Goal: Task Accomplishment & Management: Manage account settings

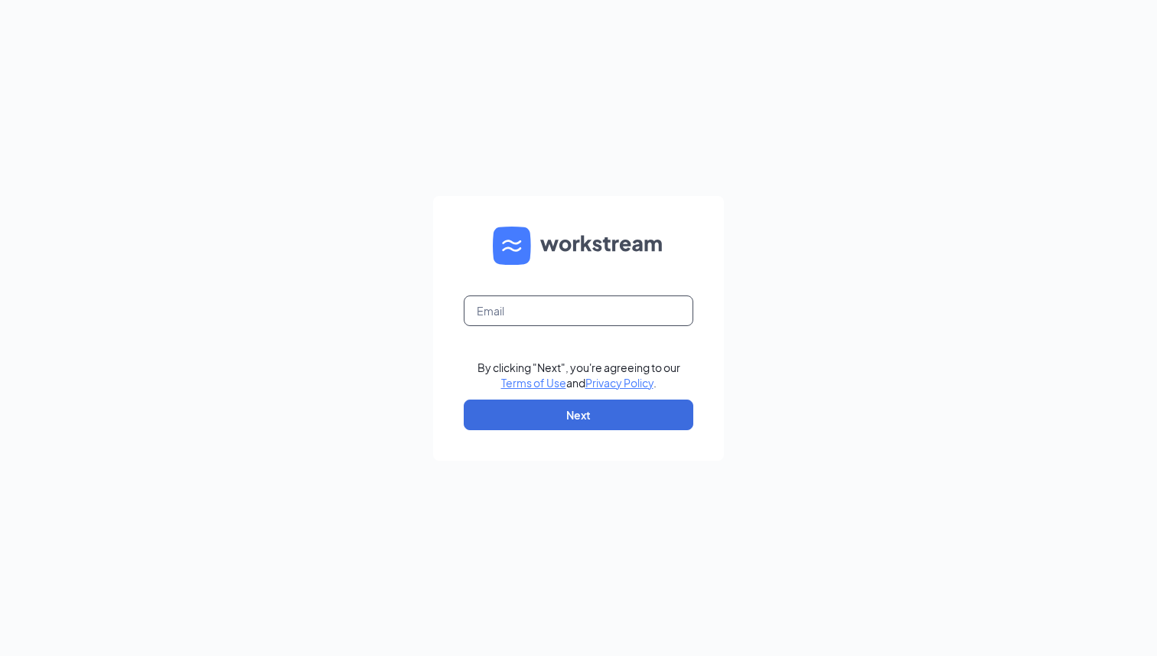
click at [575, 311] on input "text" at bounding box center [579, 310] width 230 height 31
type input "marla.s@dogtopia.com"
click at [570, 409] on button "Next" at bounding box center [579, 414] width 230 height 31
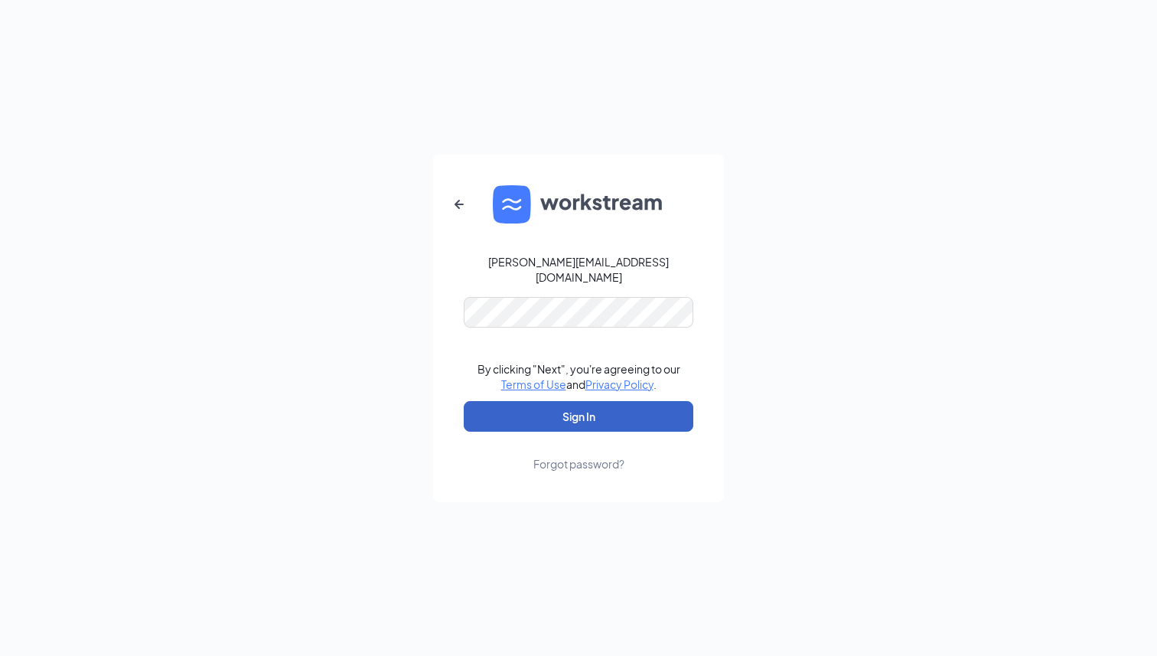
click at [575, 413] on button "Sign In" at bounding box center [579, 416] width 230 height 31
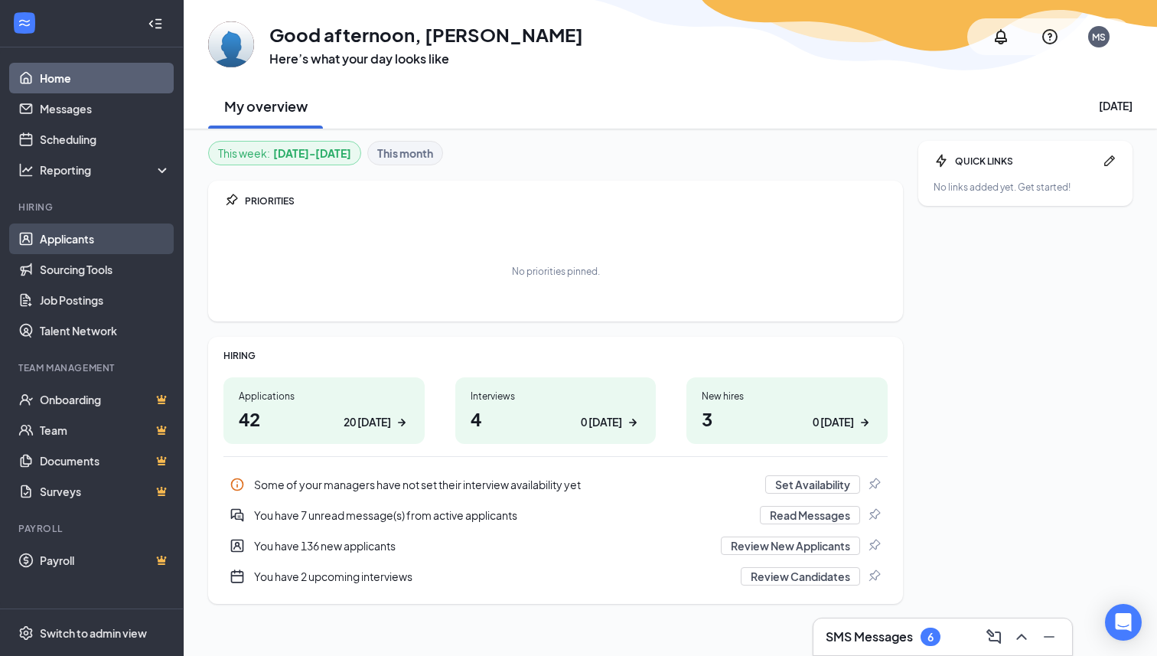
click at [84, 247] on link "Applicants" at bounding box center [105, 238] width 131 height 31
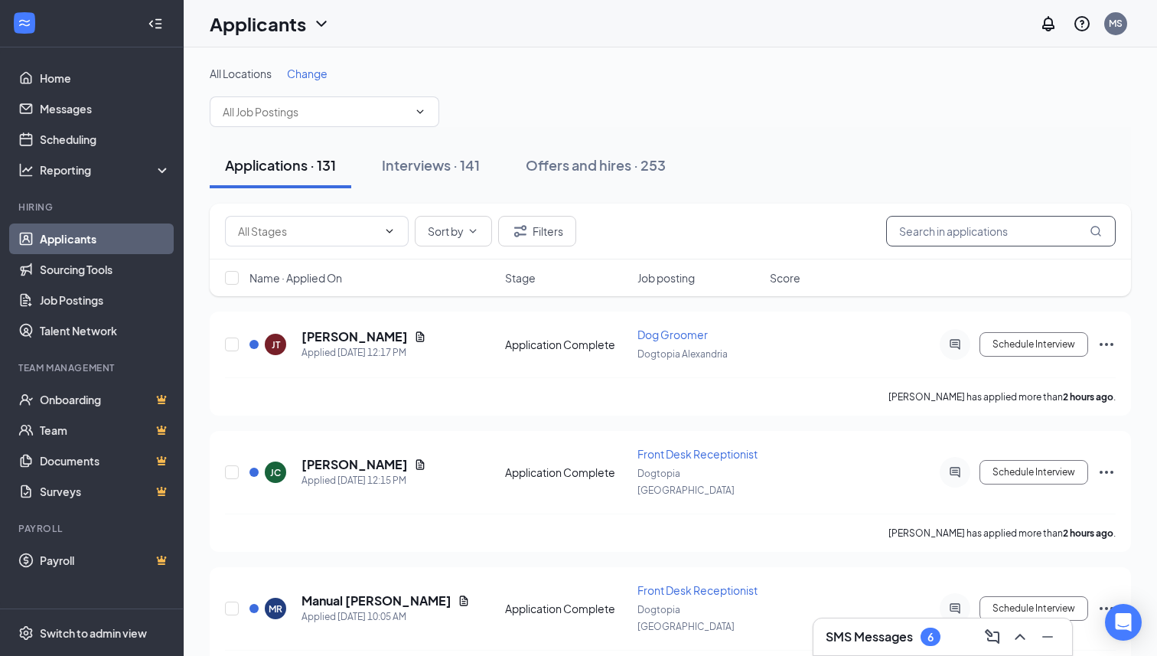
click at [992, 230] on input "text" at bounding box center [1001, 231] width 230 height 31
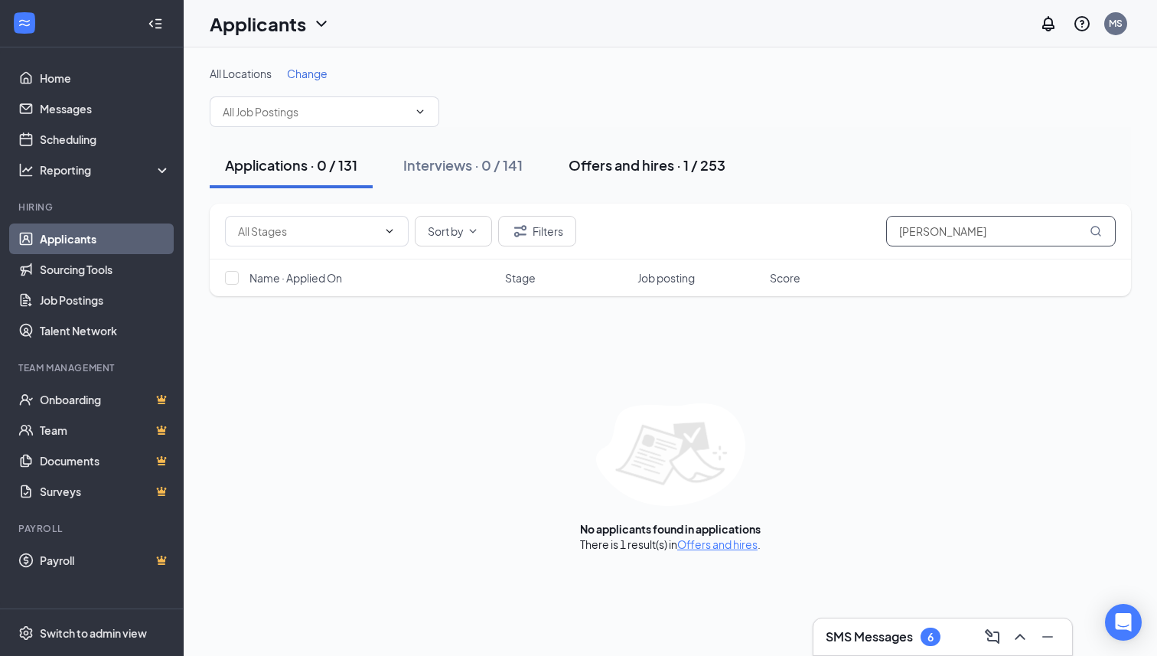
type input "[PERSON_NAME]"
click at [692, 164] on div "Offers and hires · 1 / 253" at bounding box center [646, 164] width 157 height 19
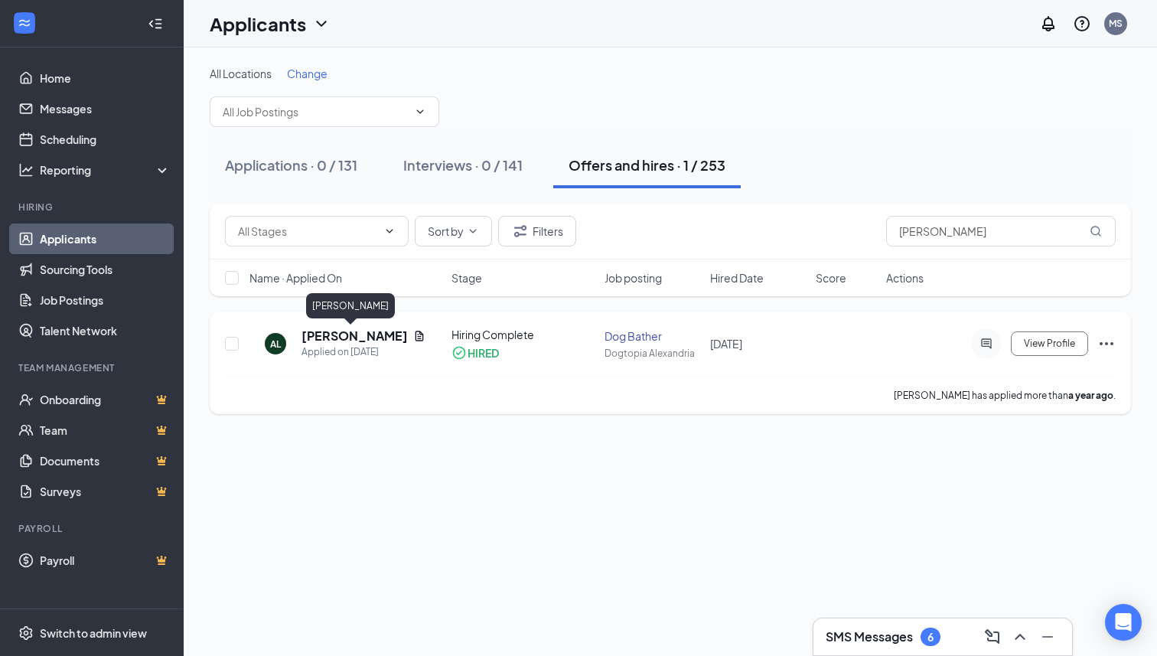
click at [364, 339] on h5 "[PERSON_NAME]" at bounding box center [354, 335] width 106 height 17
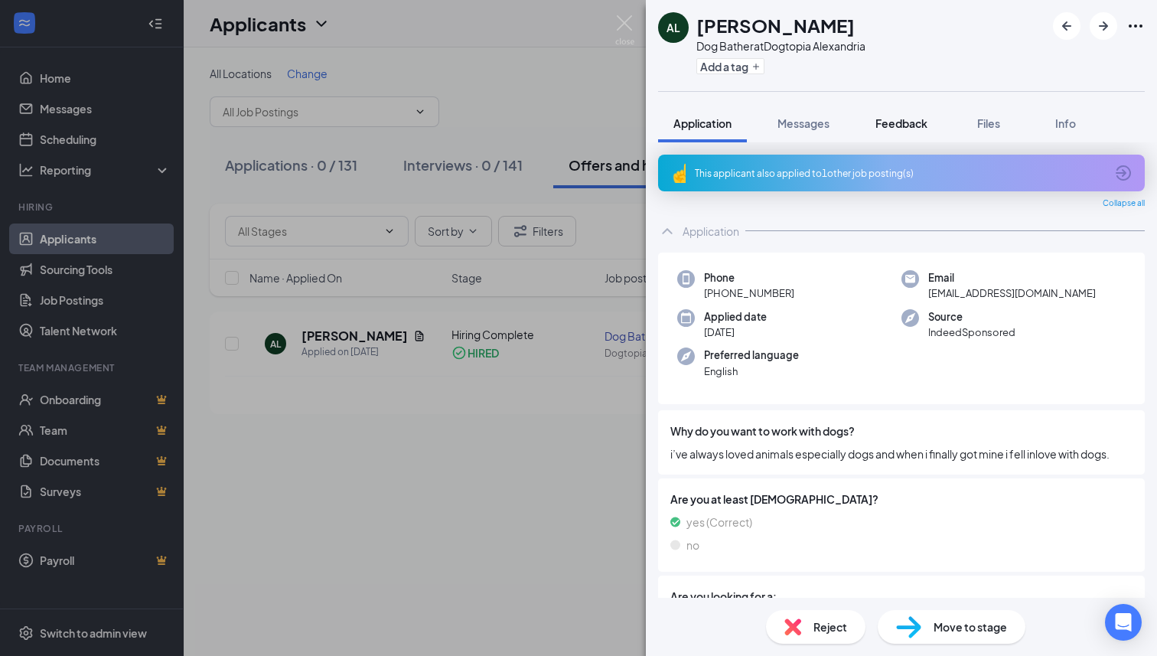
click at [910, 130] on div "Feedback" at bounding box center [901, 123] width 52 height 15
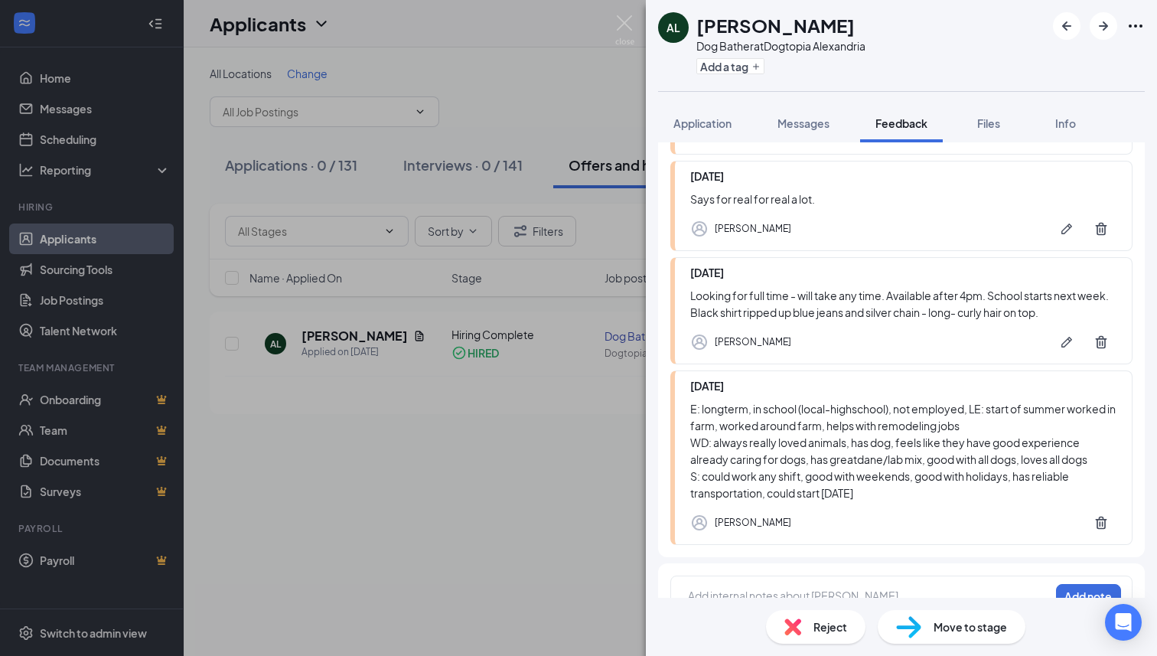
scroll to position [331, 0]
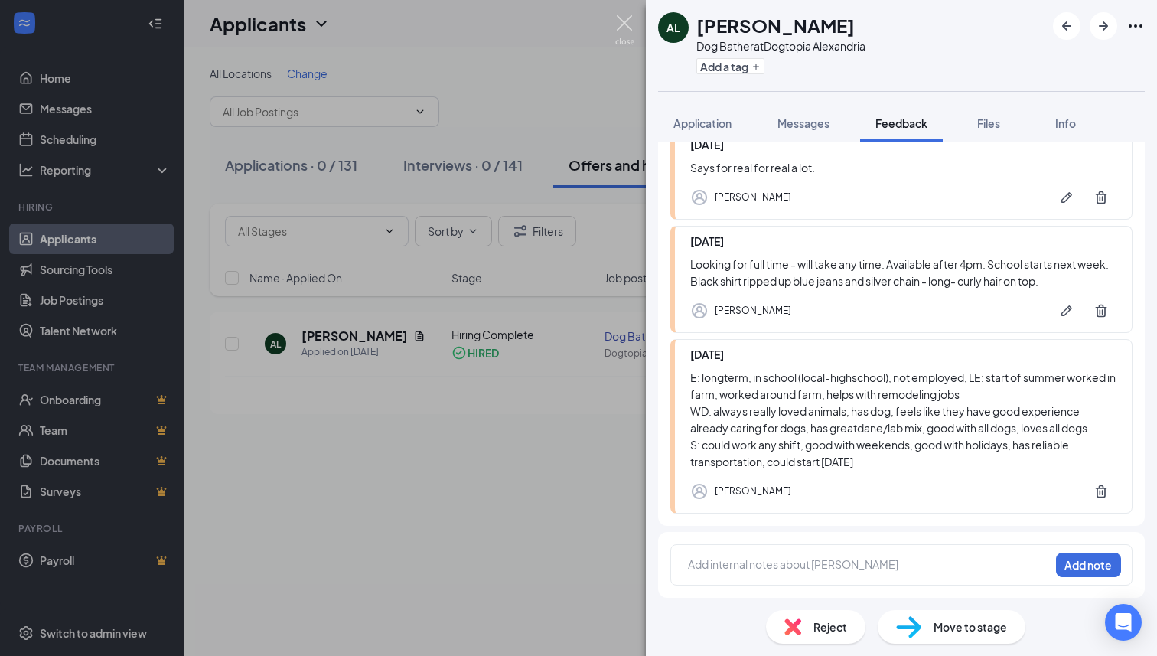
click at [623, 21] on img at bounding box center [624, 30] width 19 height 30
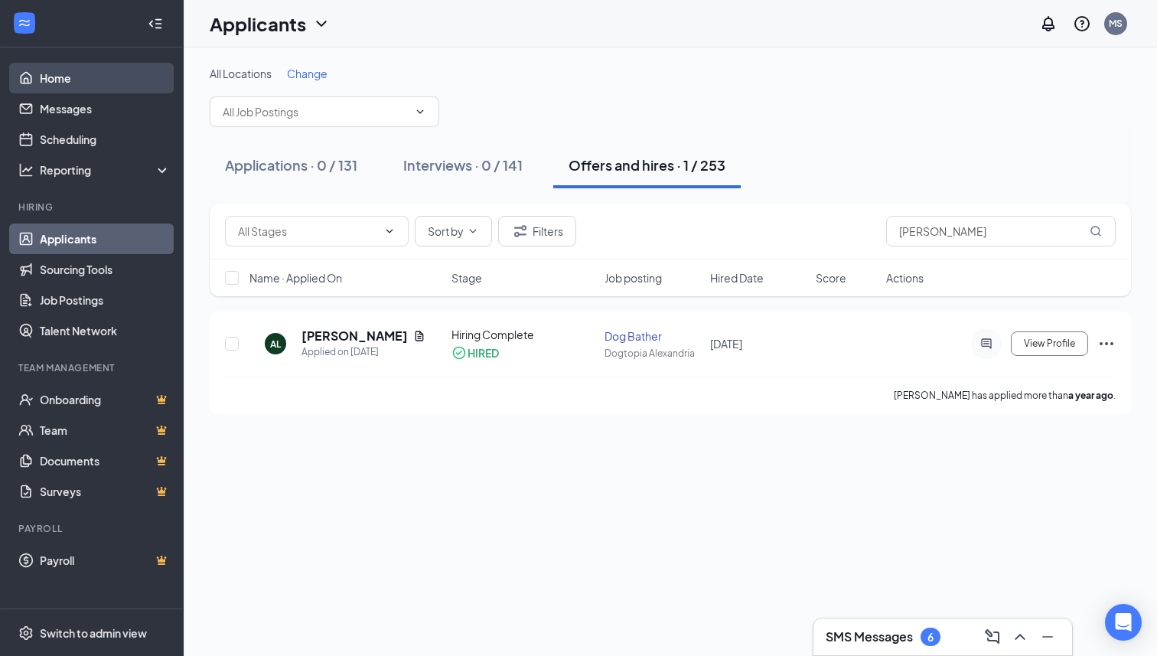
click at [85, 92] on link "Home" at bounding box center [105, 78] width 131 height 31
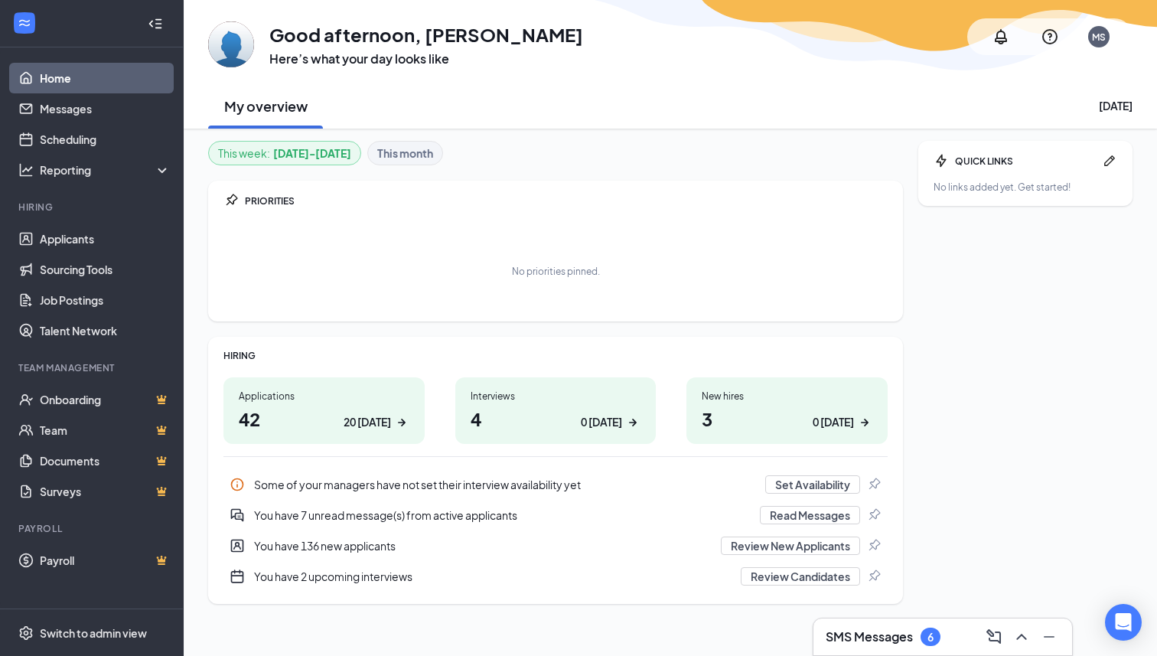
click at [927, 639] on div "6" at bounding box center [930, 636] width 20 height 18
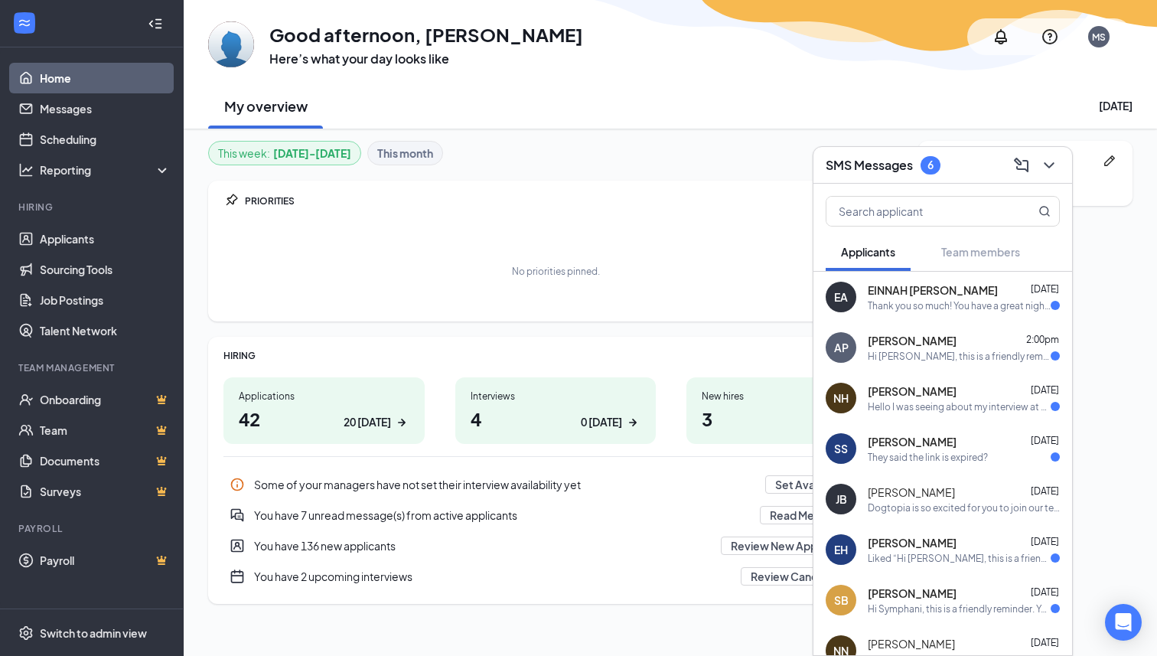
click at [927, 639] on div "[PERSON_NAME] [DATE]" at bounding box center [964, 643] width 192 height 15
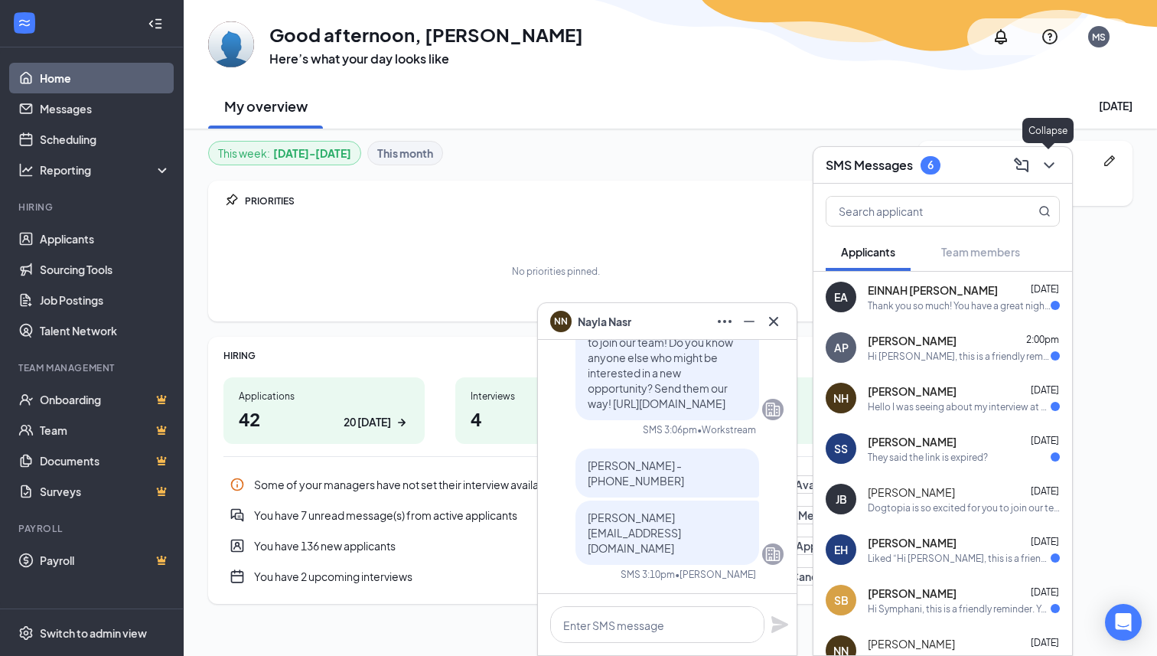
click at [1049, 169] on icon "ChevronDown" at bounding box center [1049, 165] width 18 height 18
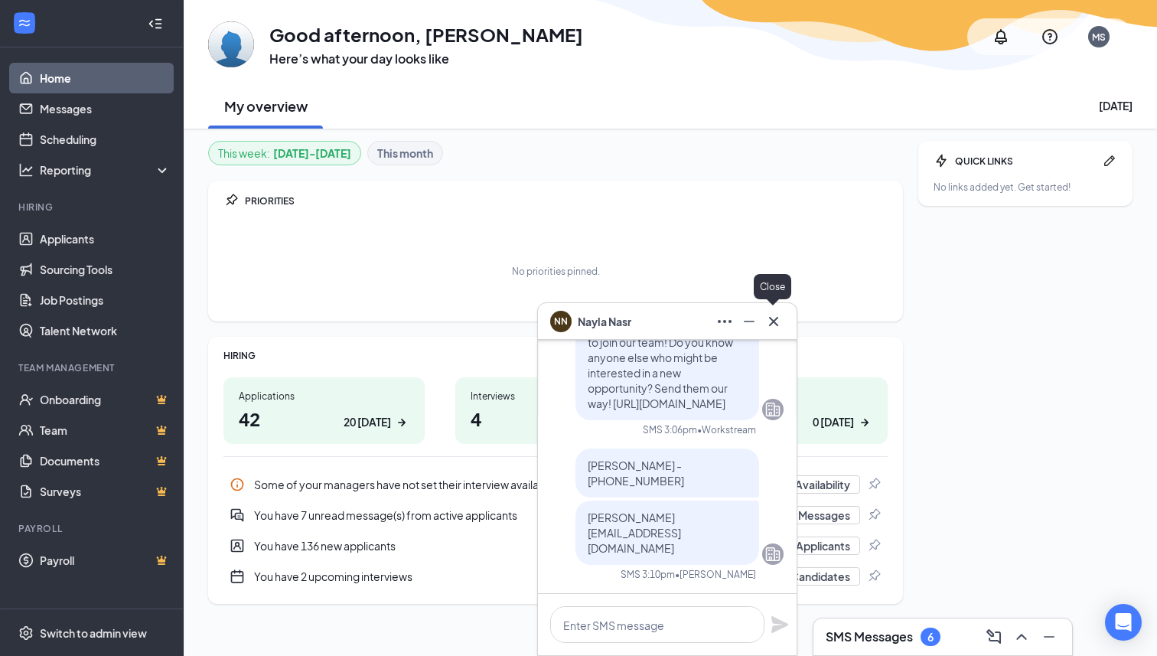
click at [777, 319] on icon "Cross" at bounding box center [773, 321] width 18 height 18
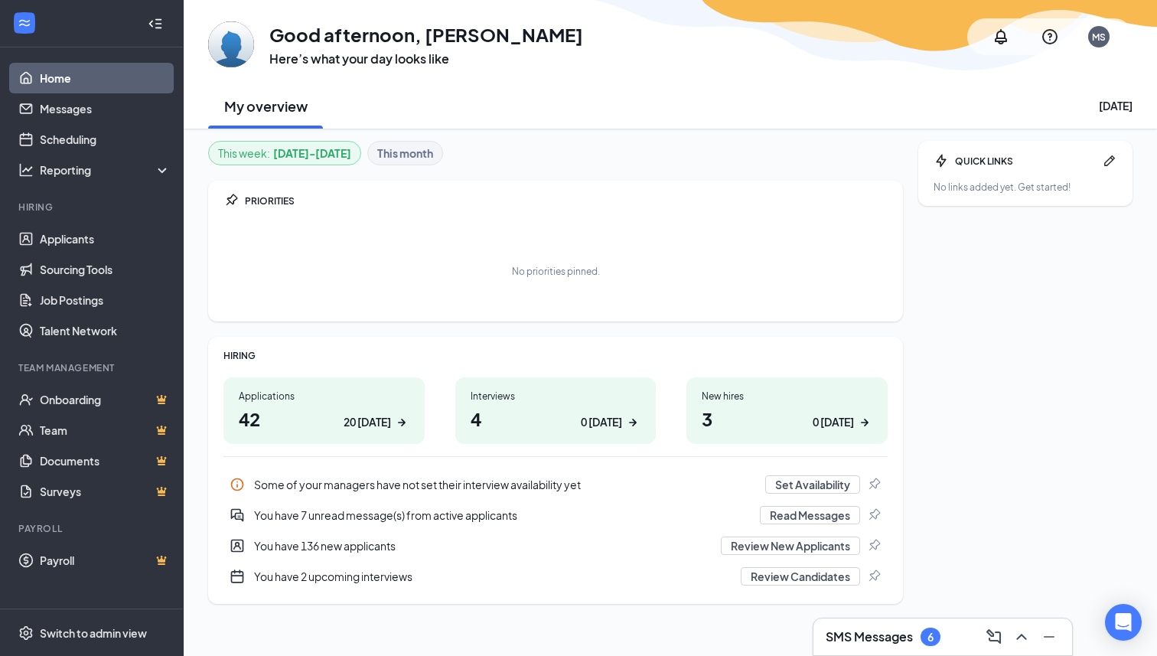
scroll to position [9, 0]
